Goal: Navigation & Orientation: Find specific page/section

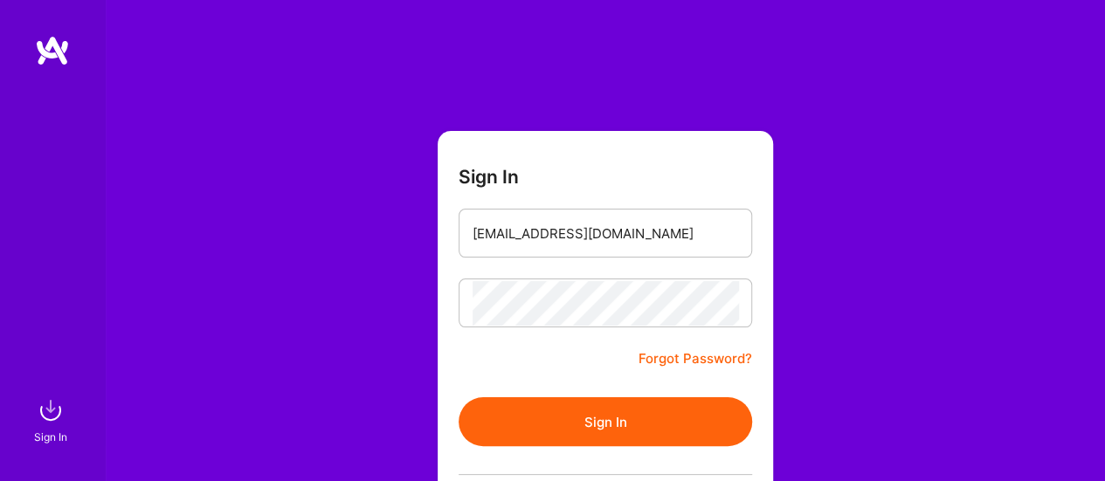
click at [557, 419] on button "Sign In" at bounding box center [606, 421] width 294 height 49
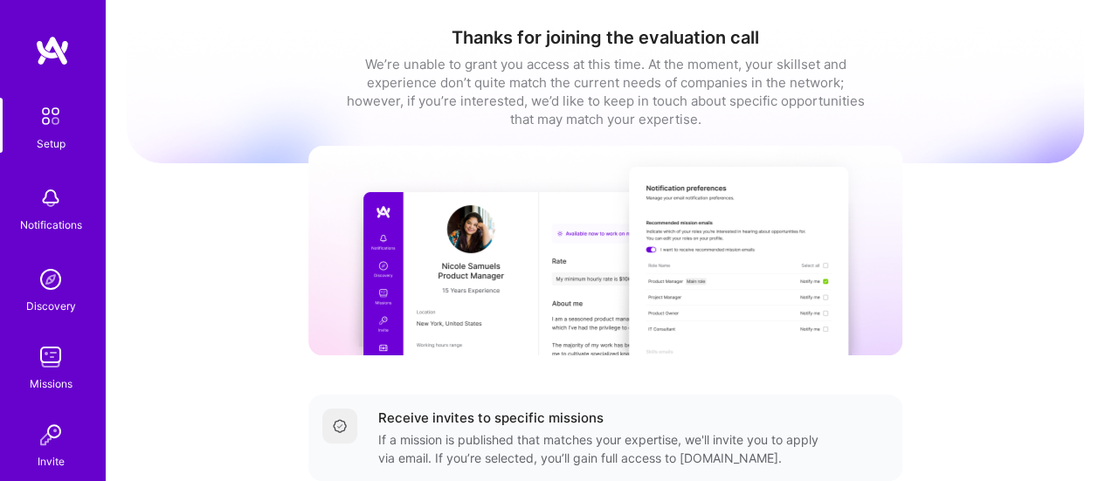
scroll to position [196, 0]
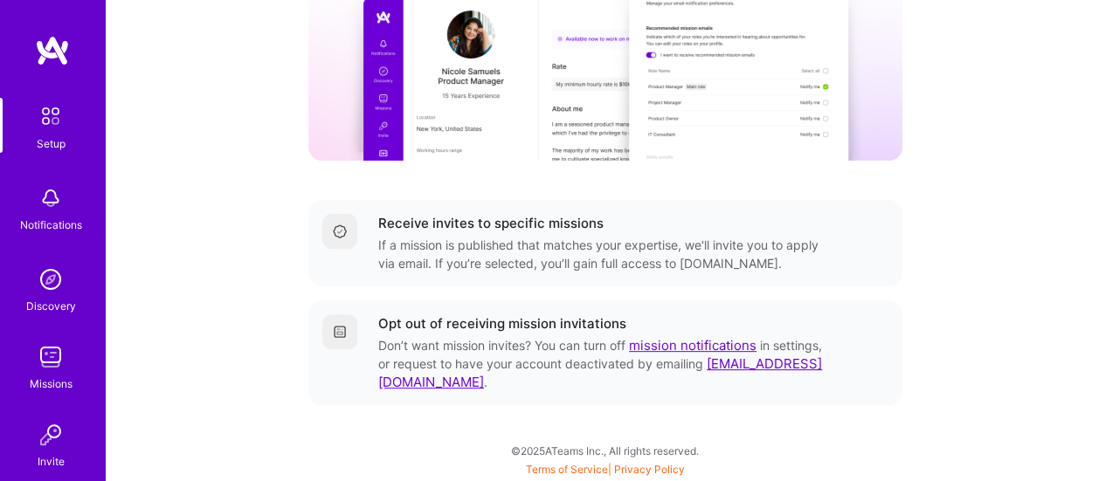
click at [33, 366] on img at bounding box center [50, 357] width 35 height 35
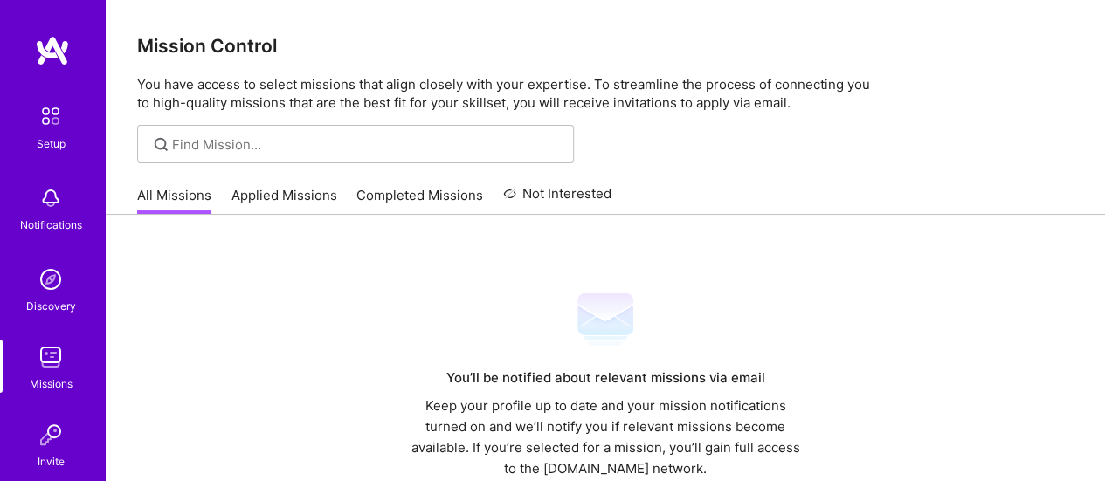
click at [278, 192] on link "Applied Missions" at bounding box center [284, 200] width 106 height 29
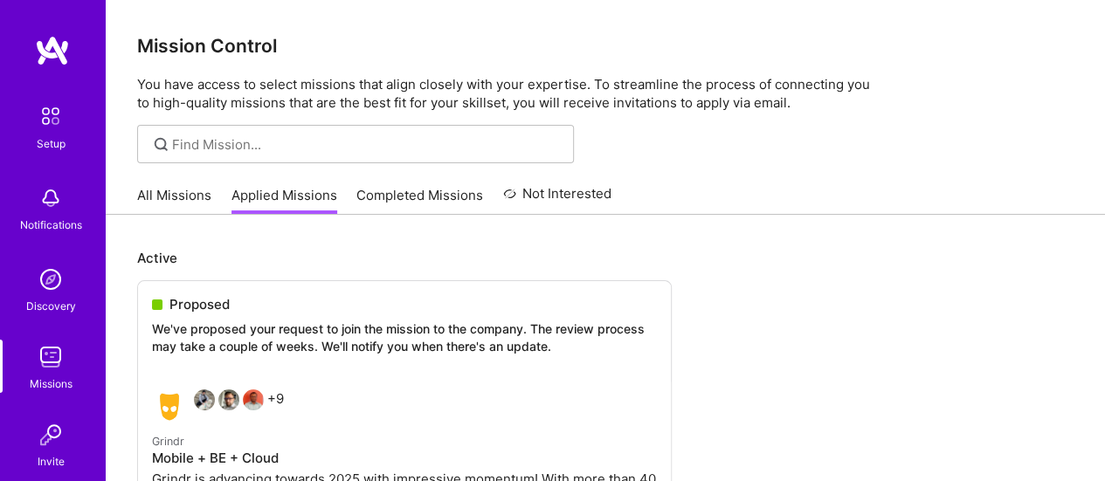
click at [404, 184] on div "All Missions Applied Missions Completed Missions Not Interested" at bounding box center [374, 195] width 474 height 38
drag, startPoint x: 404, startPoint y: 184, endPoint x: 398, endPoint y: 196, distance: 12.5
click at [398, 196] on div "All Missions Applied Missions Completed Missions Not Interested" at bounding box center [374, 195] width 474 height 38
click at [398, 196] on link "Completed Missions" at bounding box center [419, 200] width 127 height 29
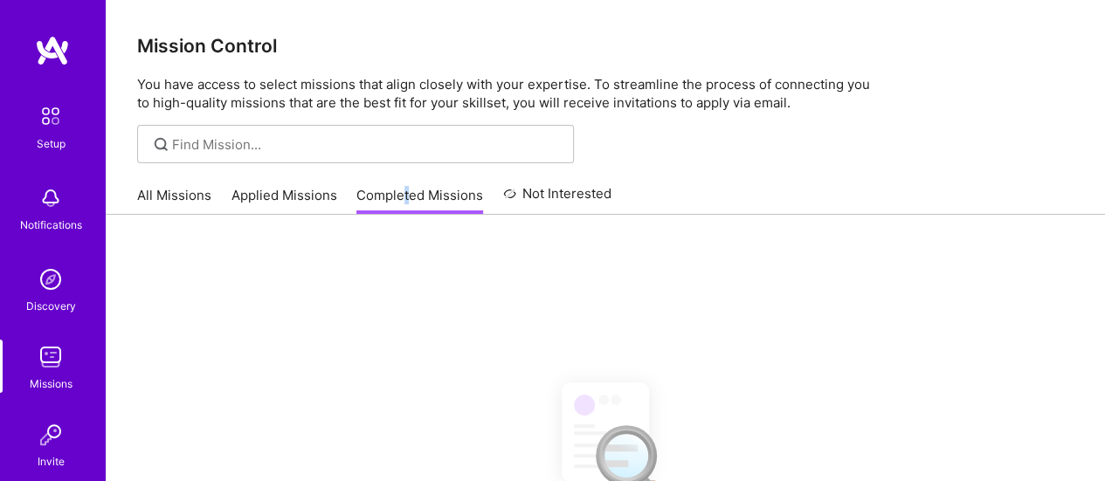
click at [197, 196] on link "All Missions" at bounding box center [174, 200] width 74 height 29
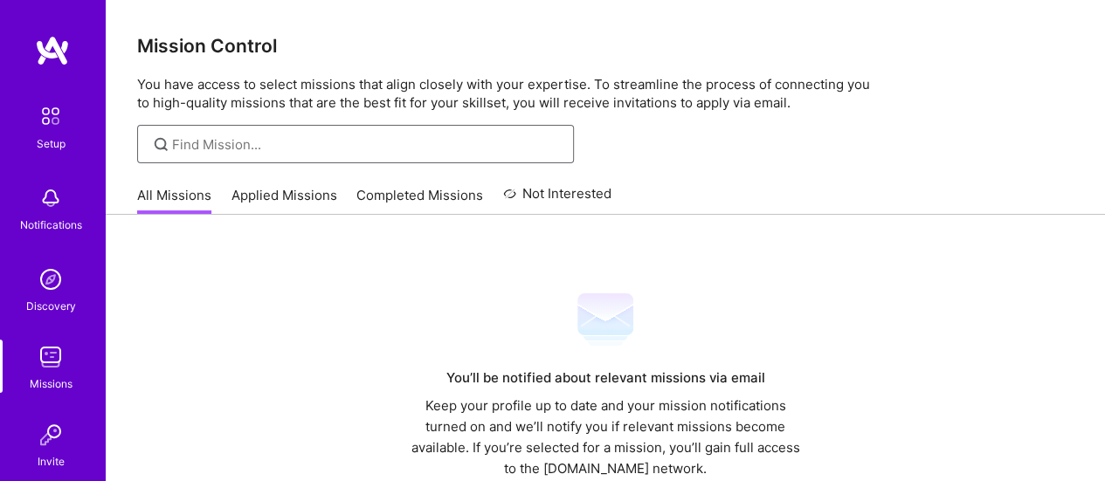
click at [321, 139] on input at bounding box center [366, 144] width 389 height 18
type input "devops"
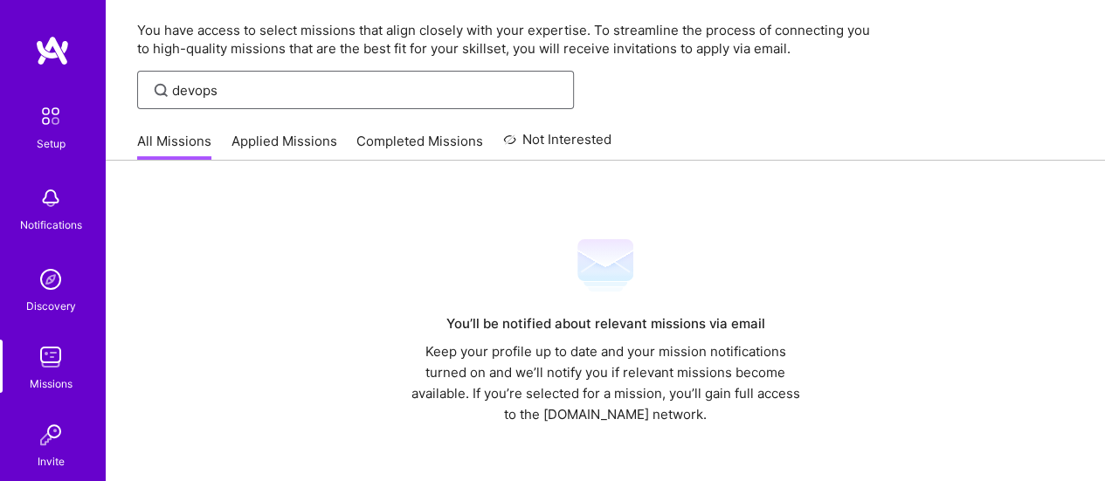
scroll to position [62, 0]
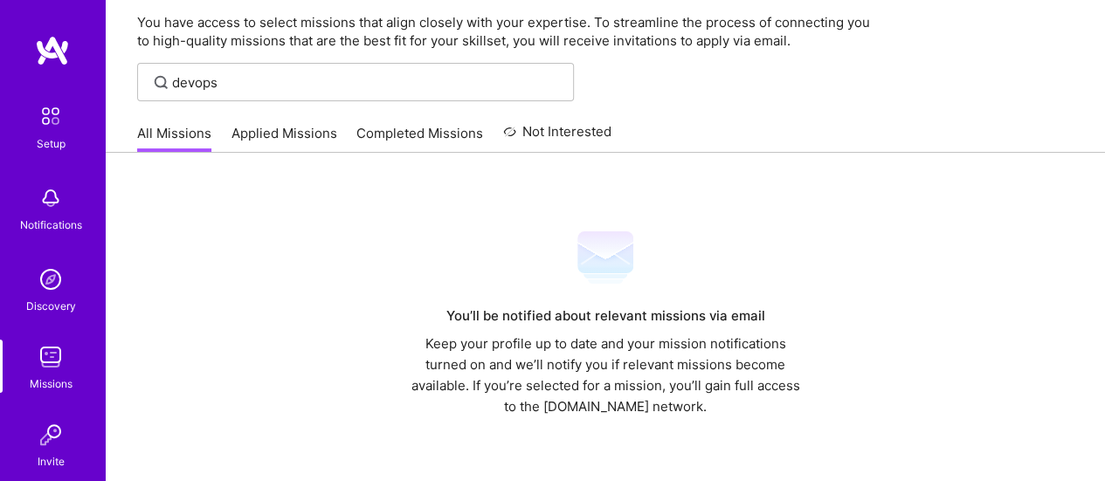
click at [276, 142] on link "Applied Missions" at bounding box center [284, 138] width 106 height 29
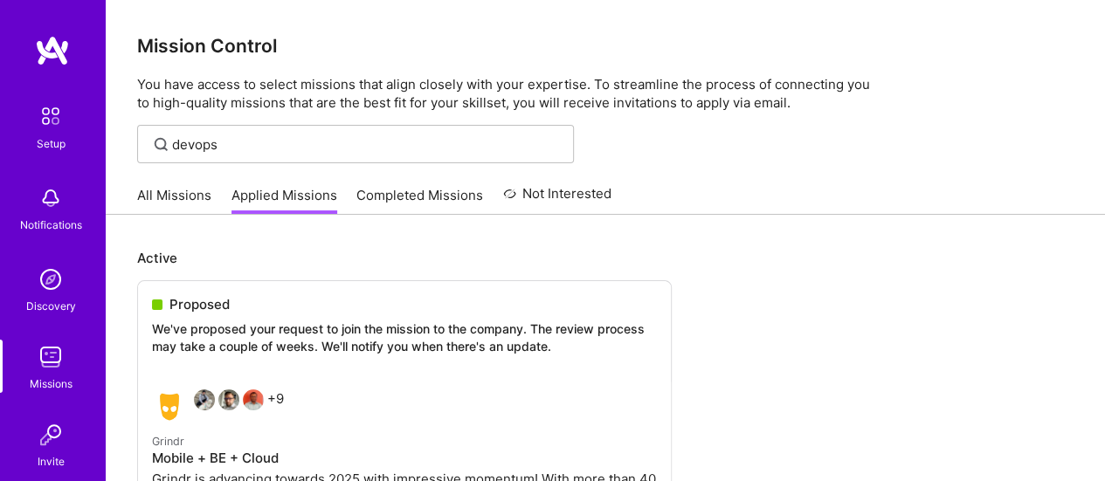
click at [32, 125] on img at bounding box center [50, 116] width 37 height 37
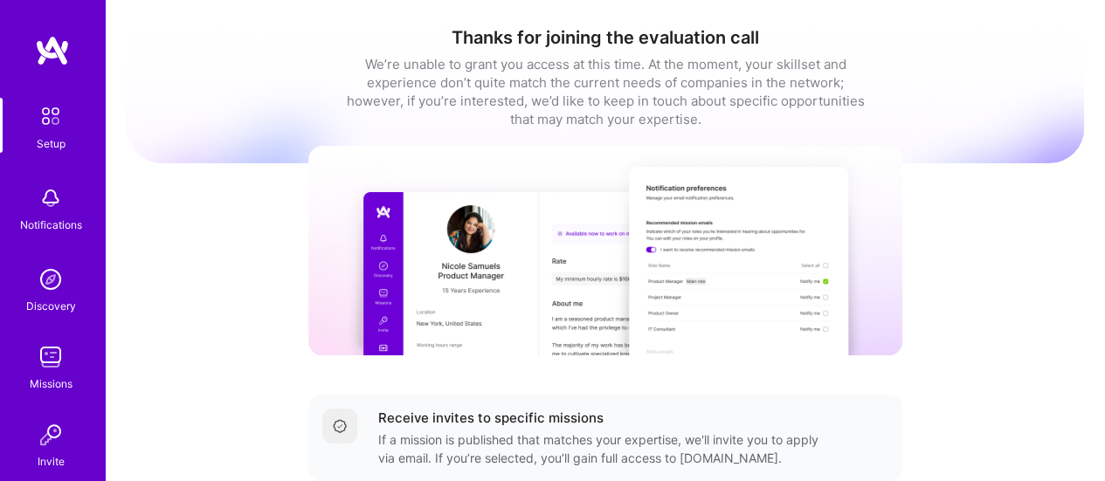
click at [35, 54] on img at bounding box center [52, 50] width 35 height 31
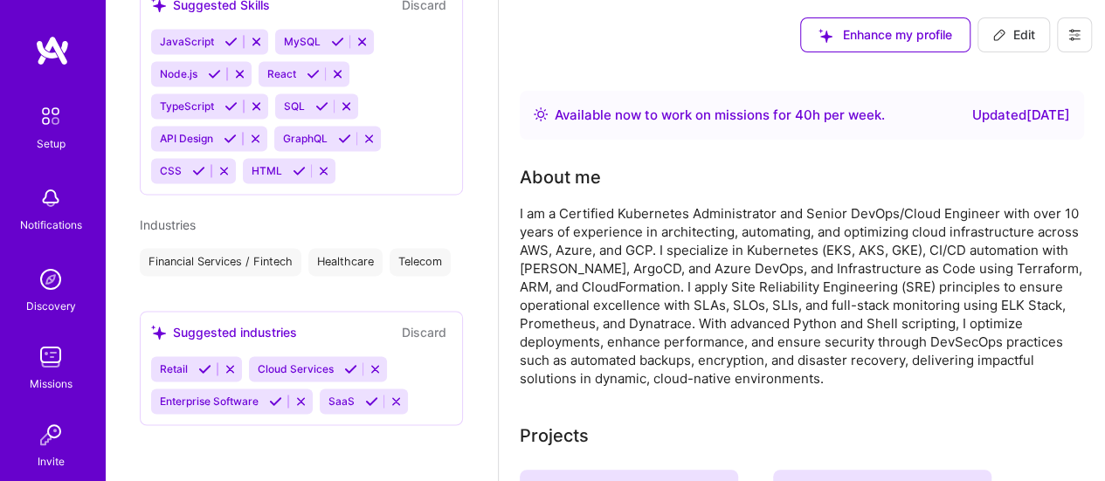
scroll to position [1314, 0]
